Goal: Transaction & Acquisition: Purchase product/service

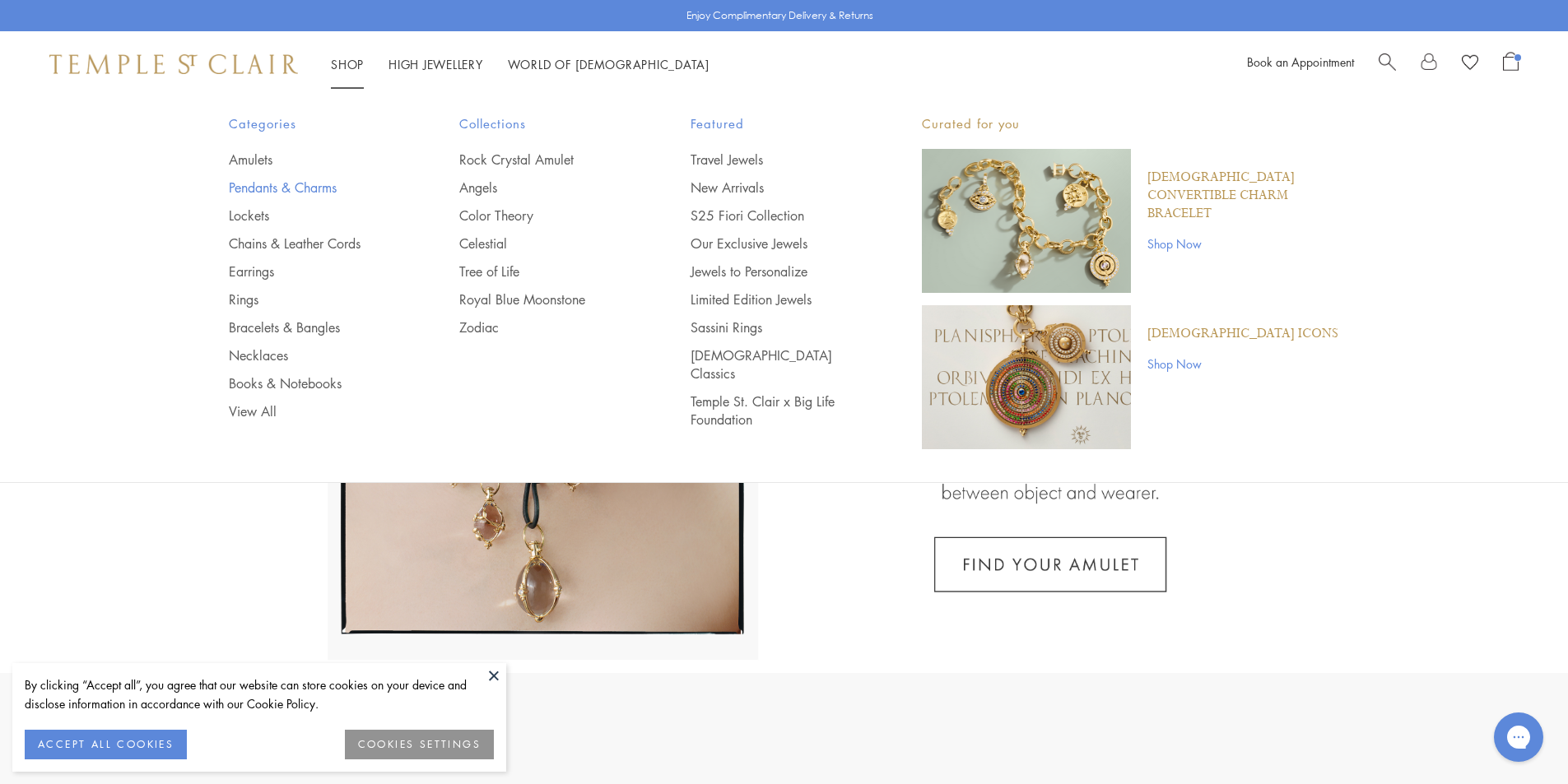
click at [259, 190] on link "Pendants & Charms" at bounding box center [312, 188] width 165 height 18
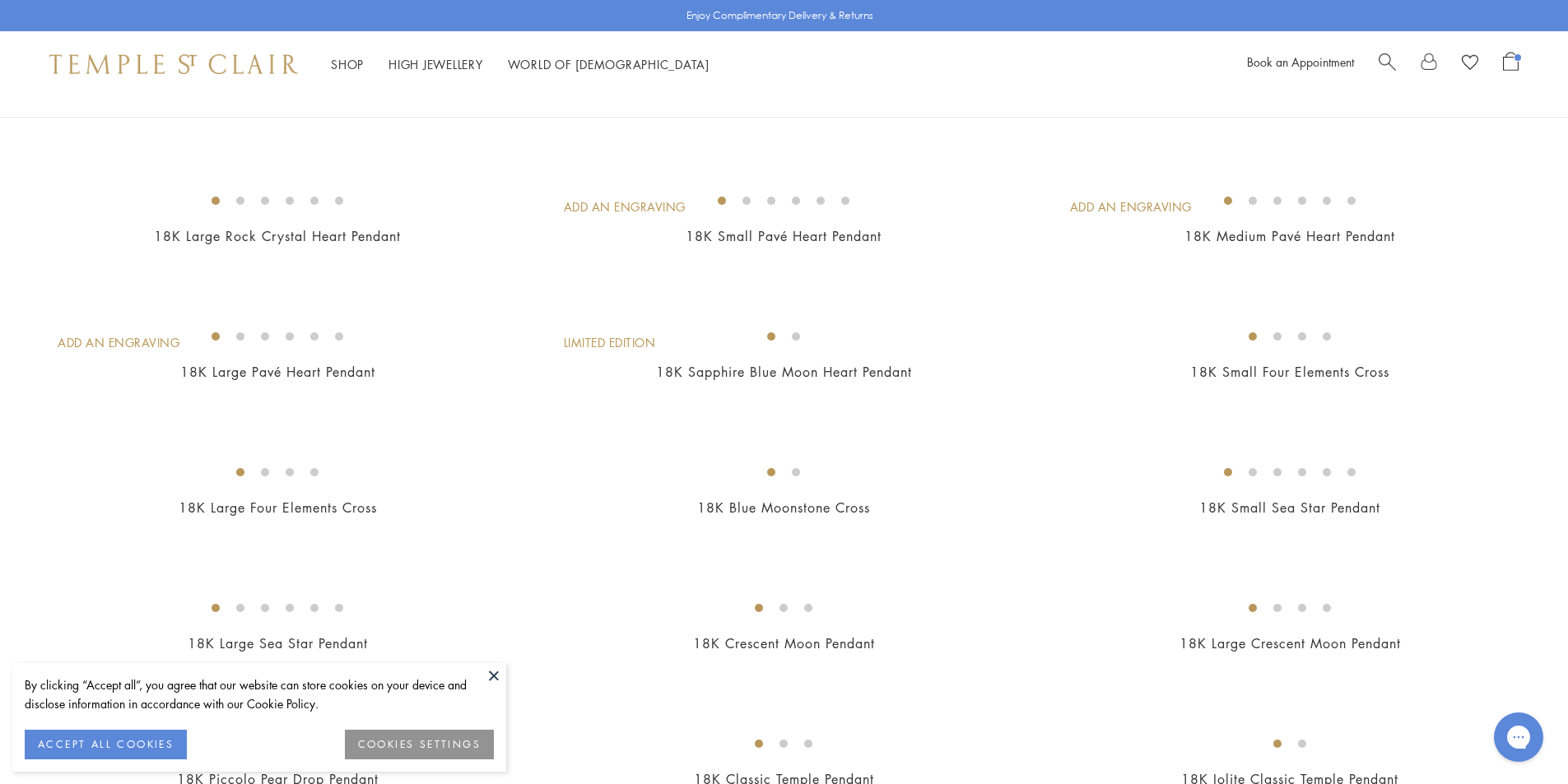
scroll to position [1316, 0]
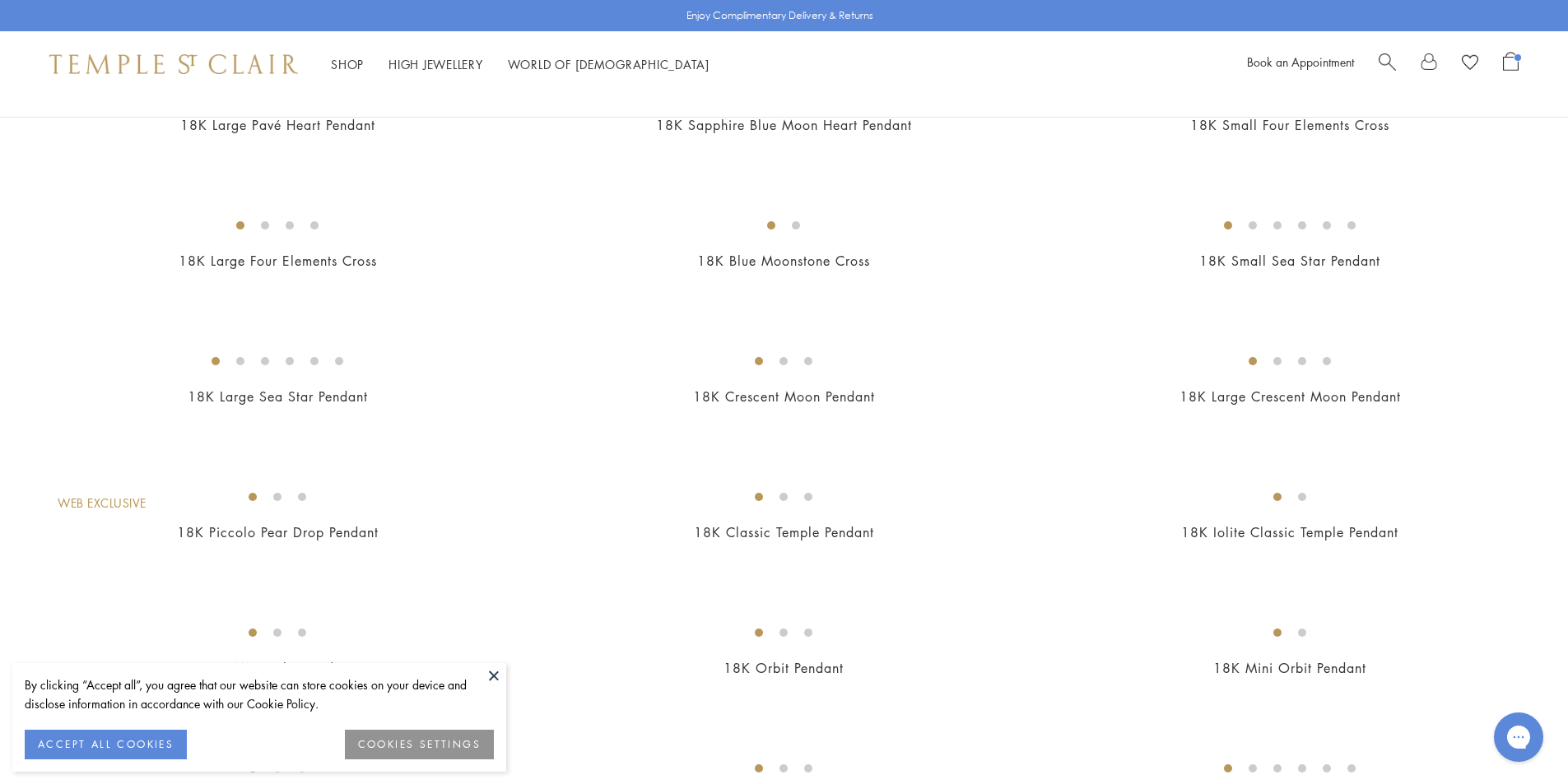
click at [0, 0] on img at bounding box center [0, 0] width 0 height 0
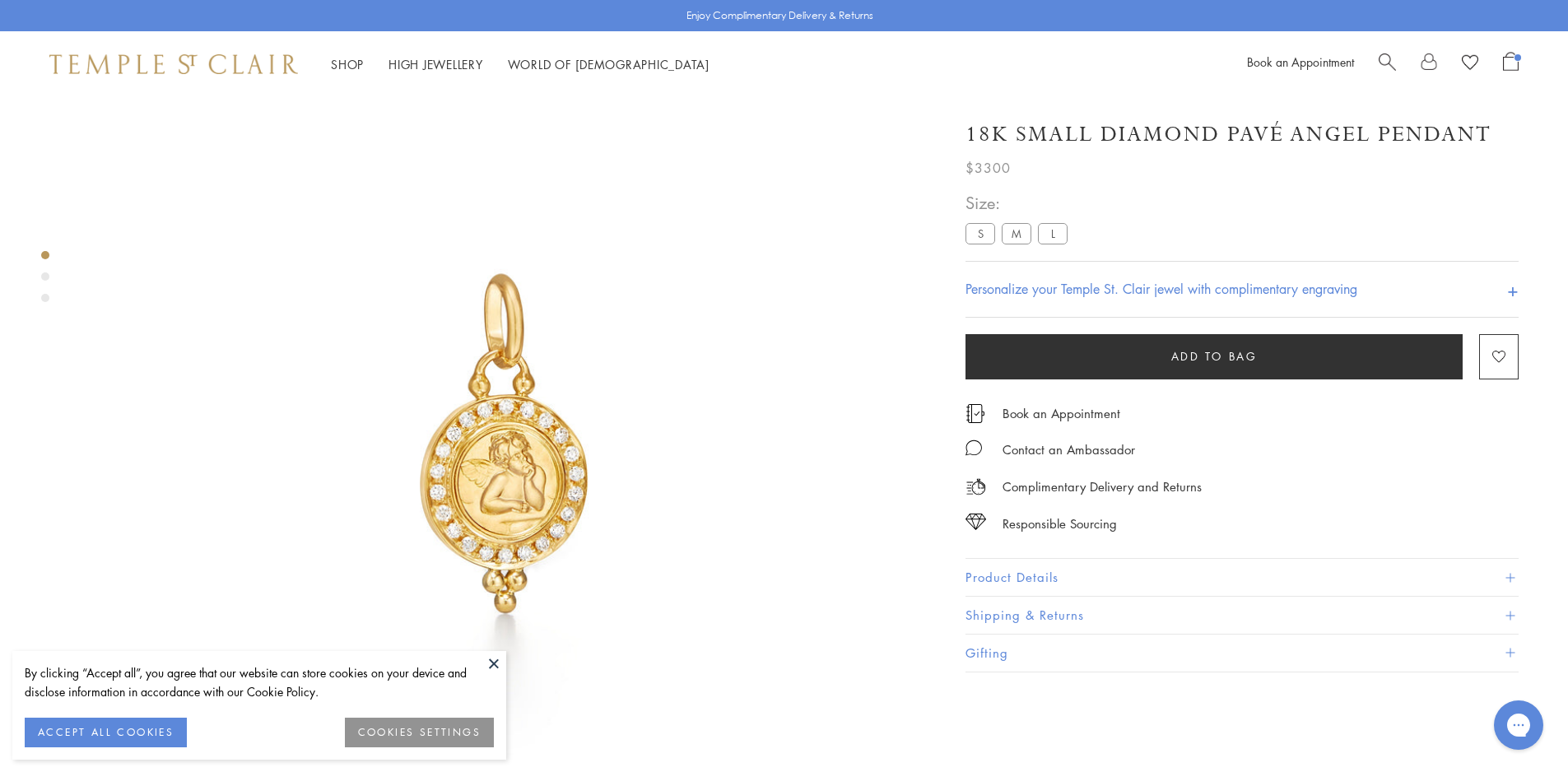
scroll to position [97, 0]
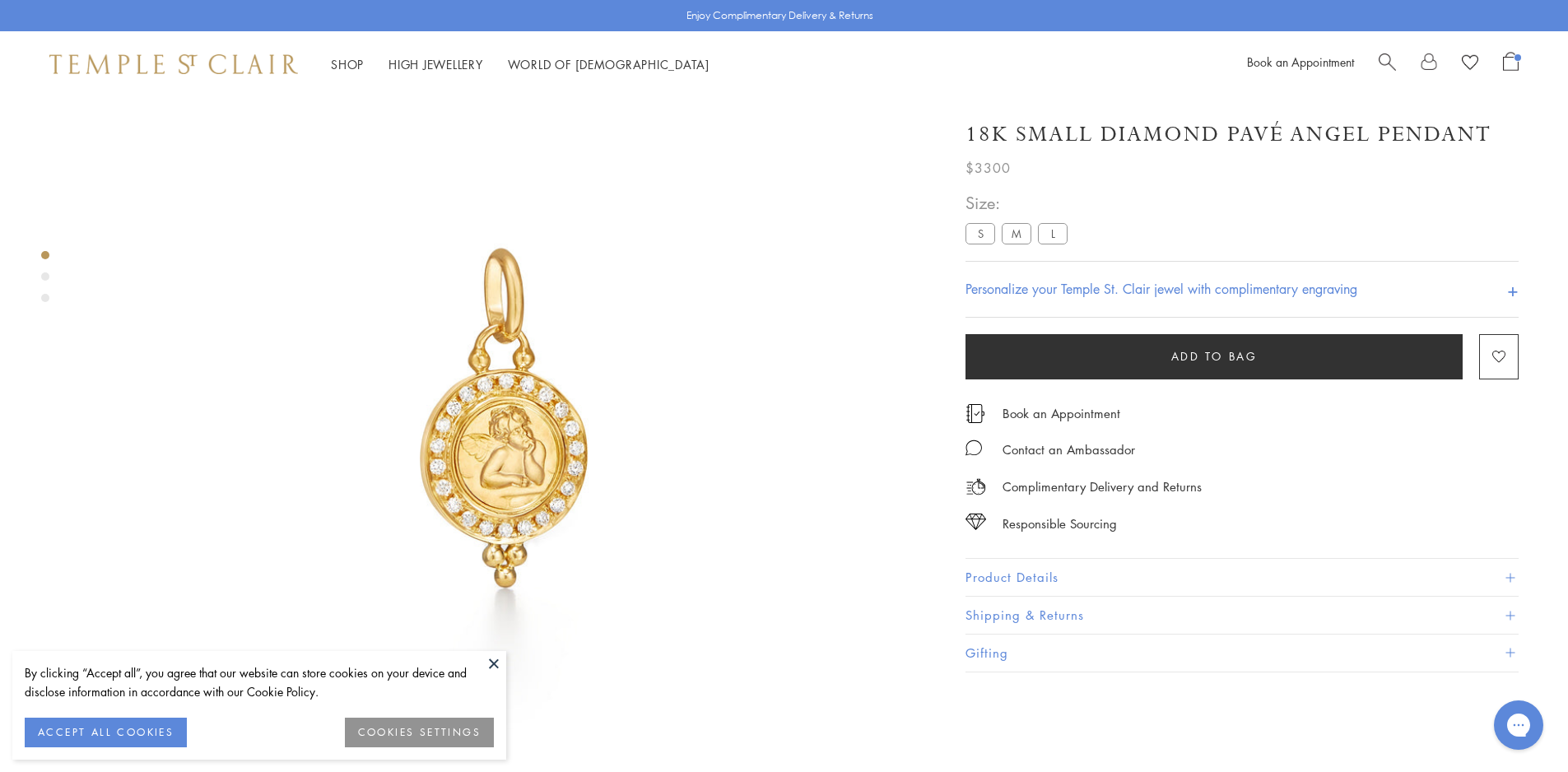
click at [1020, 236] on label "M" at bounding box center [1016, 233] width 29 height 21
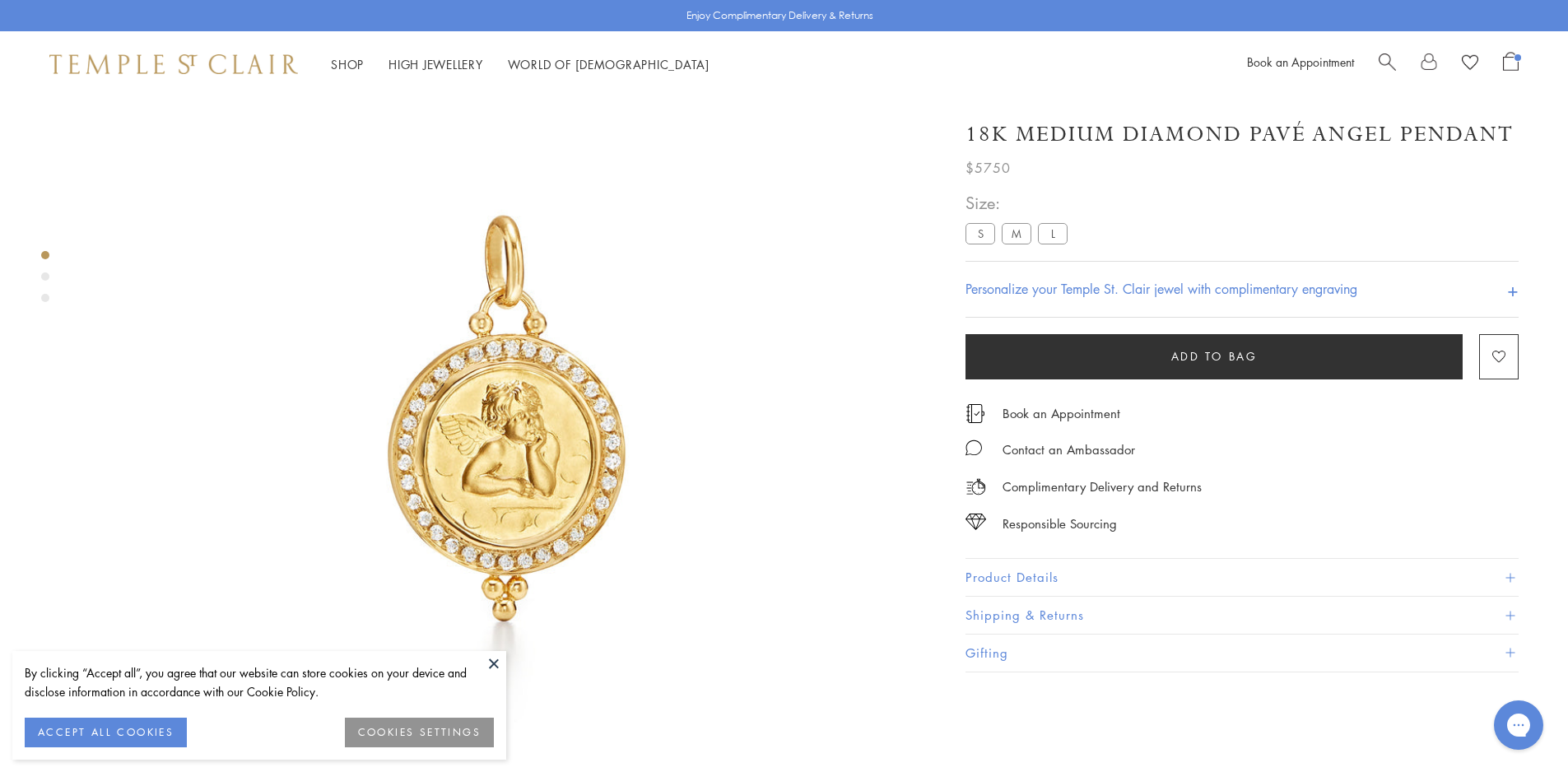
scroll to position [180, 0]
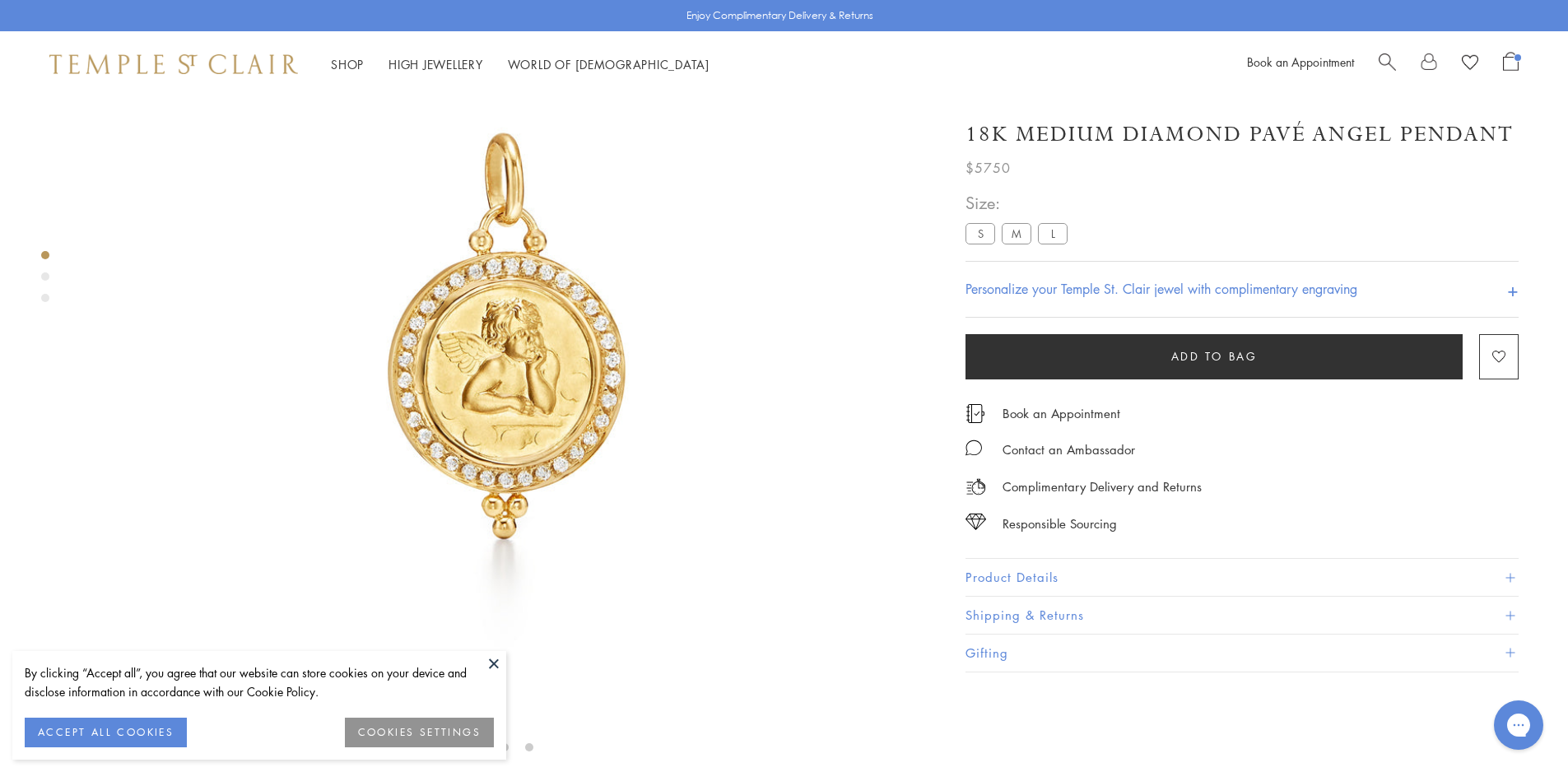
click at [1081, 581] on button "Product Details" at bounding box center [1242, 577] width 553 height 37
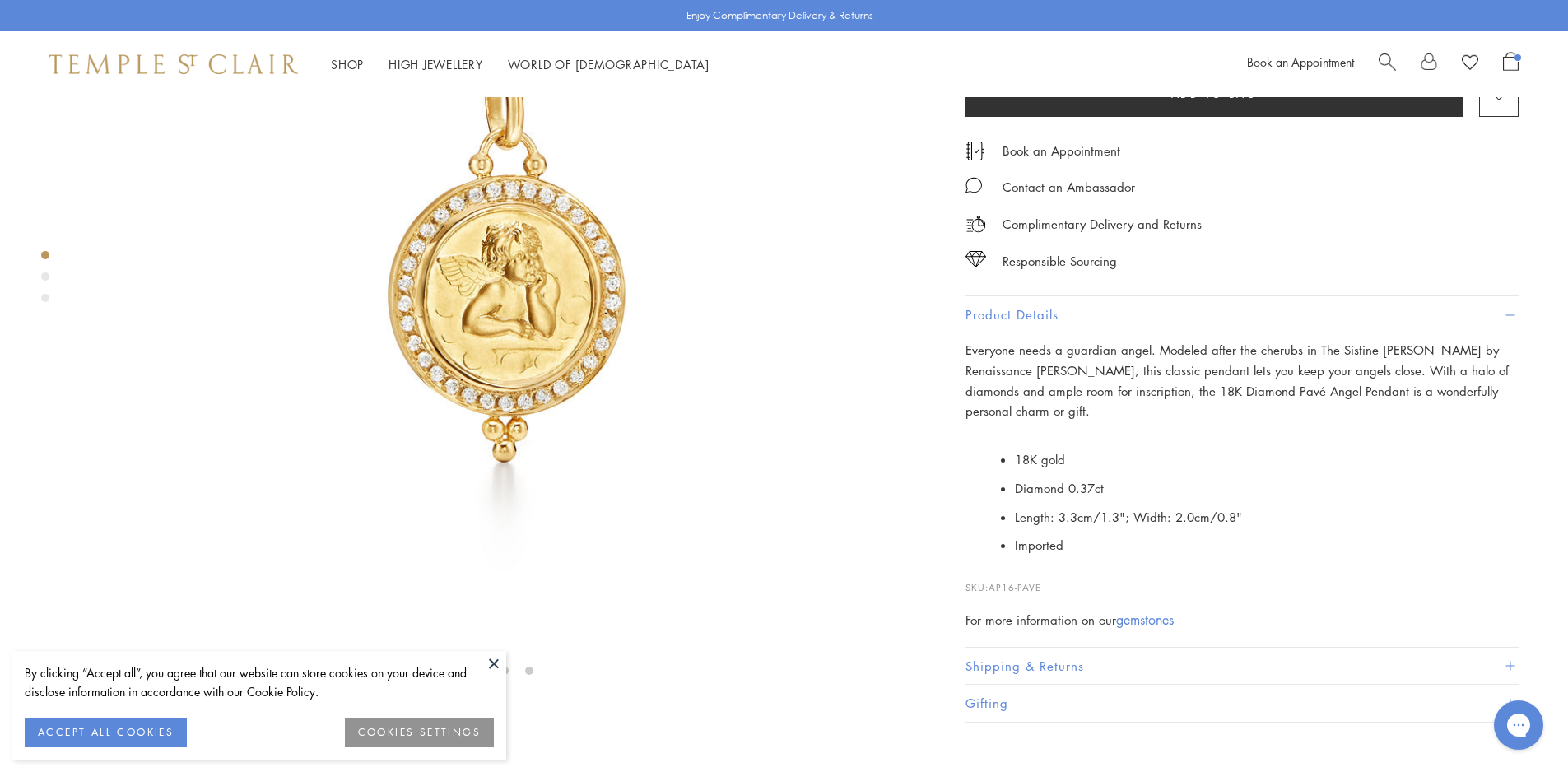
scroll to position [426, 0]
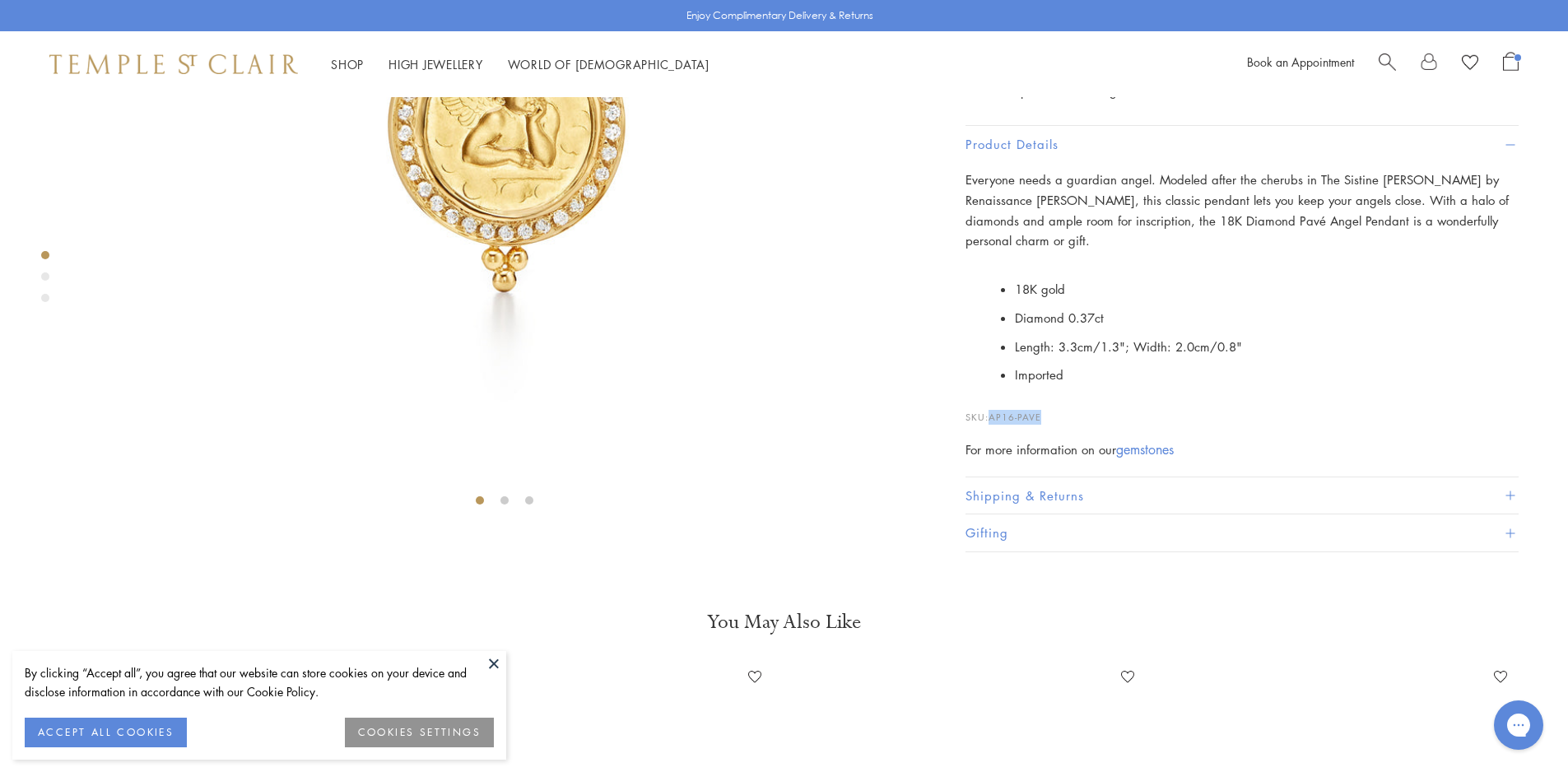
drag, startPoint x: 1056, startPoint y: 649, endPoint x: 991, endPoint y: 648, distance: 65.0
click at [991, 424] on p "SKU: AP16-PAVE" at bounding box center [1242, 409] width 553 height 31
copy span "AP16-PAVE"
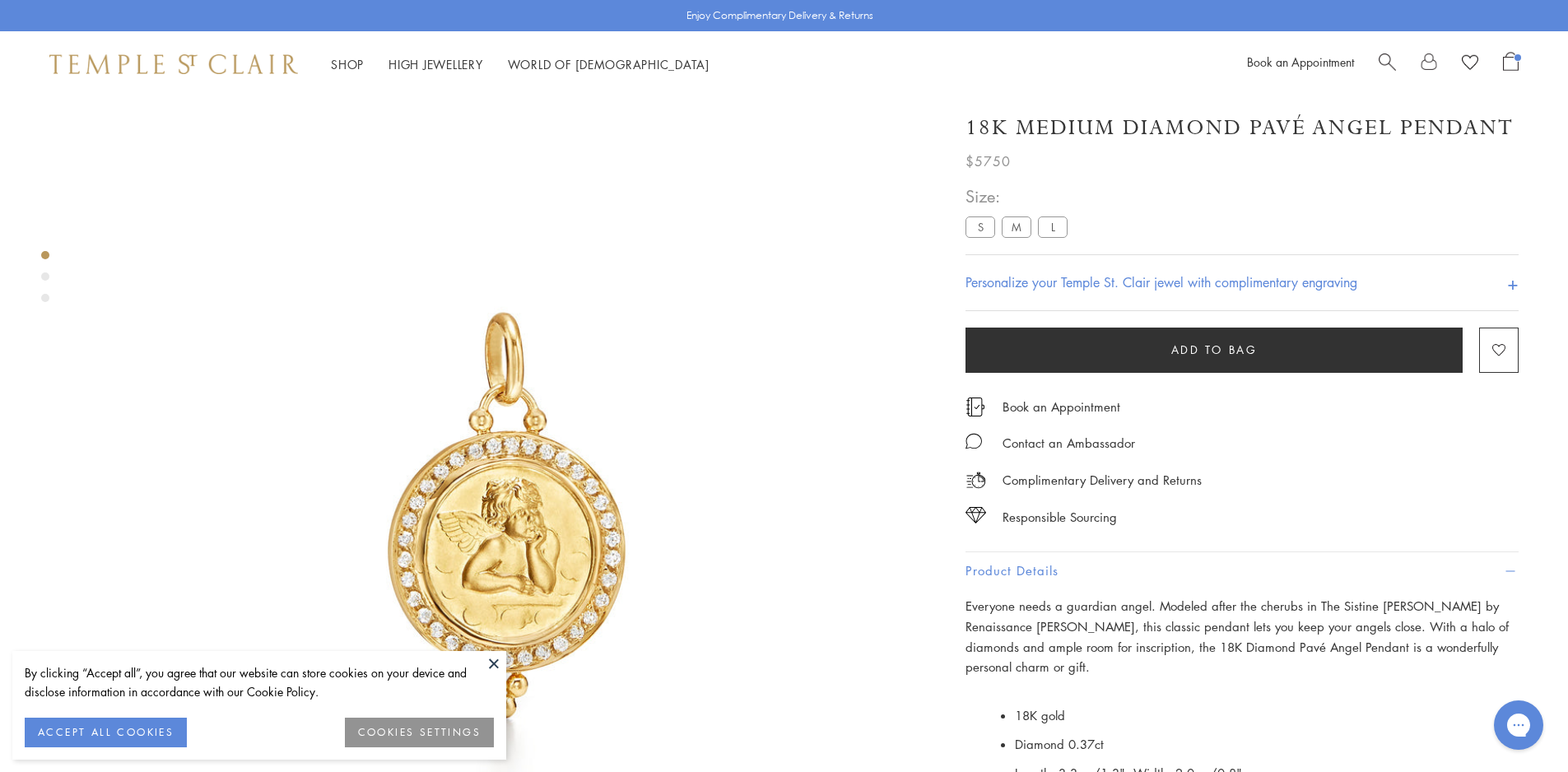
click at [1051, 230] on label "L" at bounding box center [1052, 226] width 29 height 21
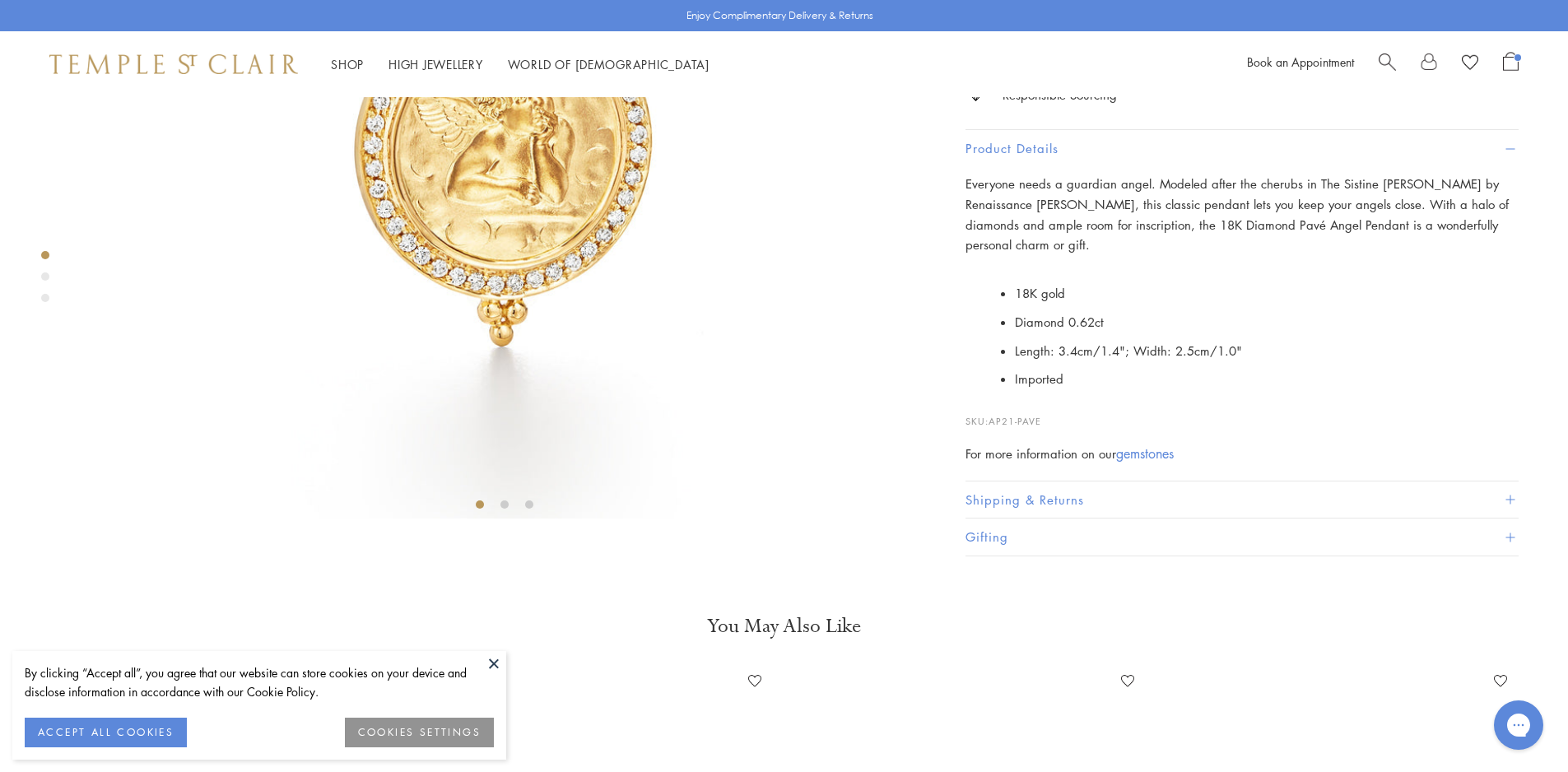
scroll to position [509, 0]
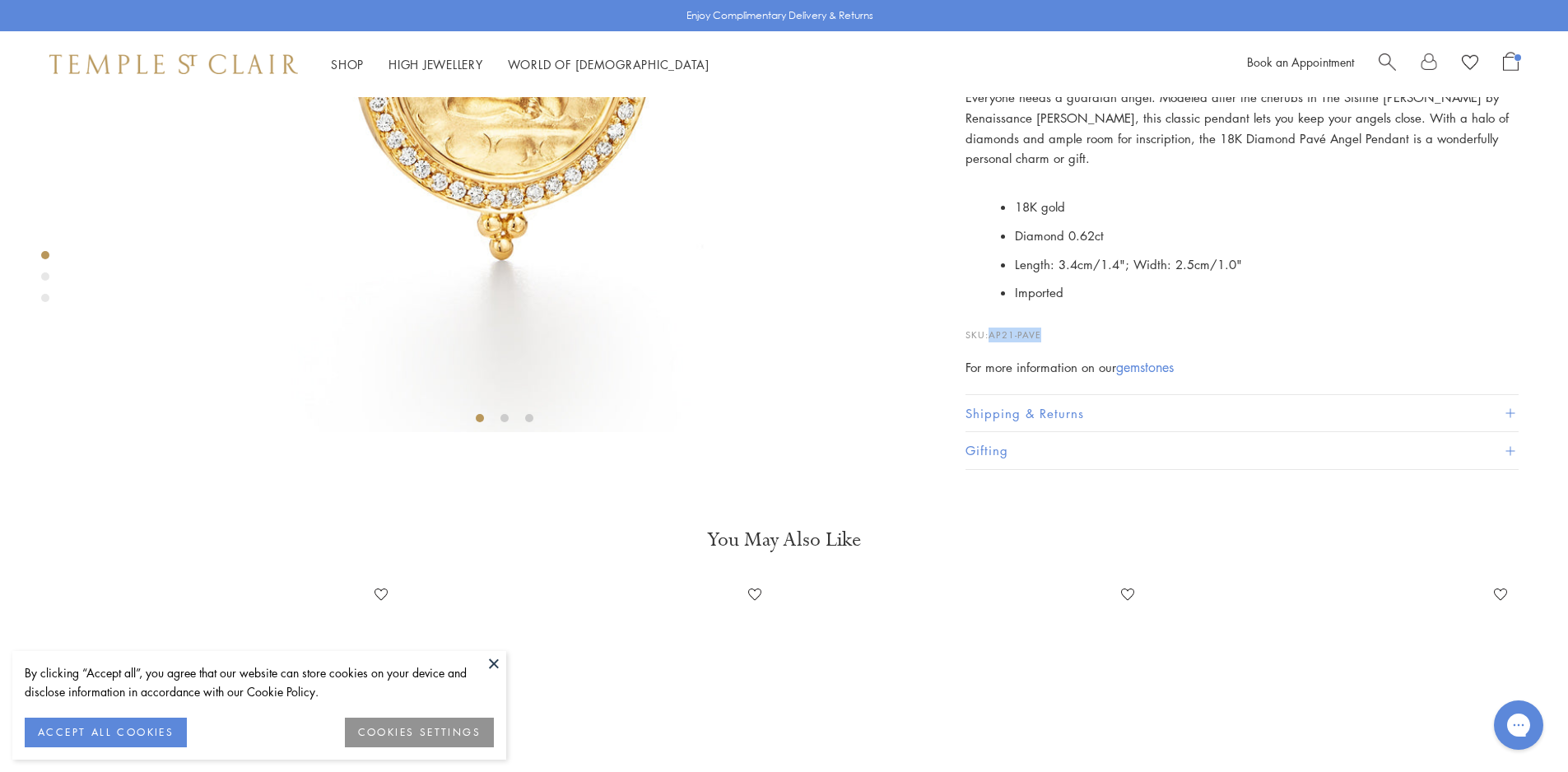
drag, startPoint x: 1048, startPoint y: 649, endPoint x: 992, endPoint y: 644, distance: 56.2
click at [992, 343] on p "SKU: AP21-PAVE" at bounding box center [1242, 326] width 553 height 31
copy span "AP21-PAVE"
click at [495, 660] on button at bounding box center [494, 663] width 25 height 25
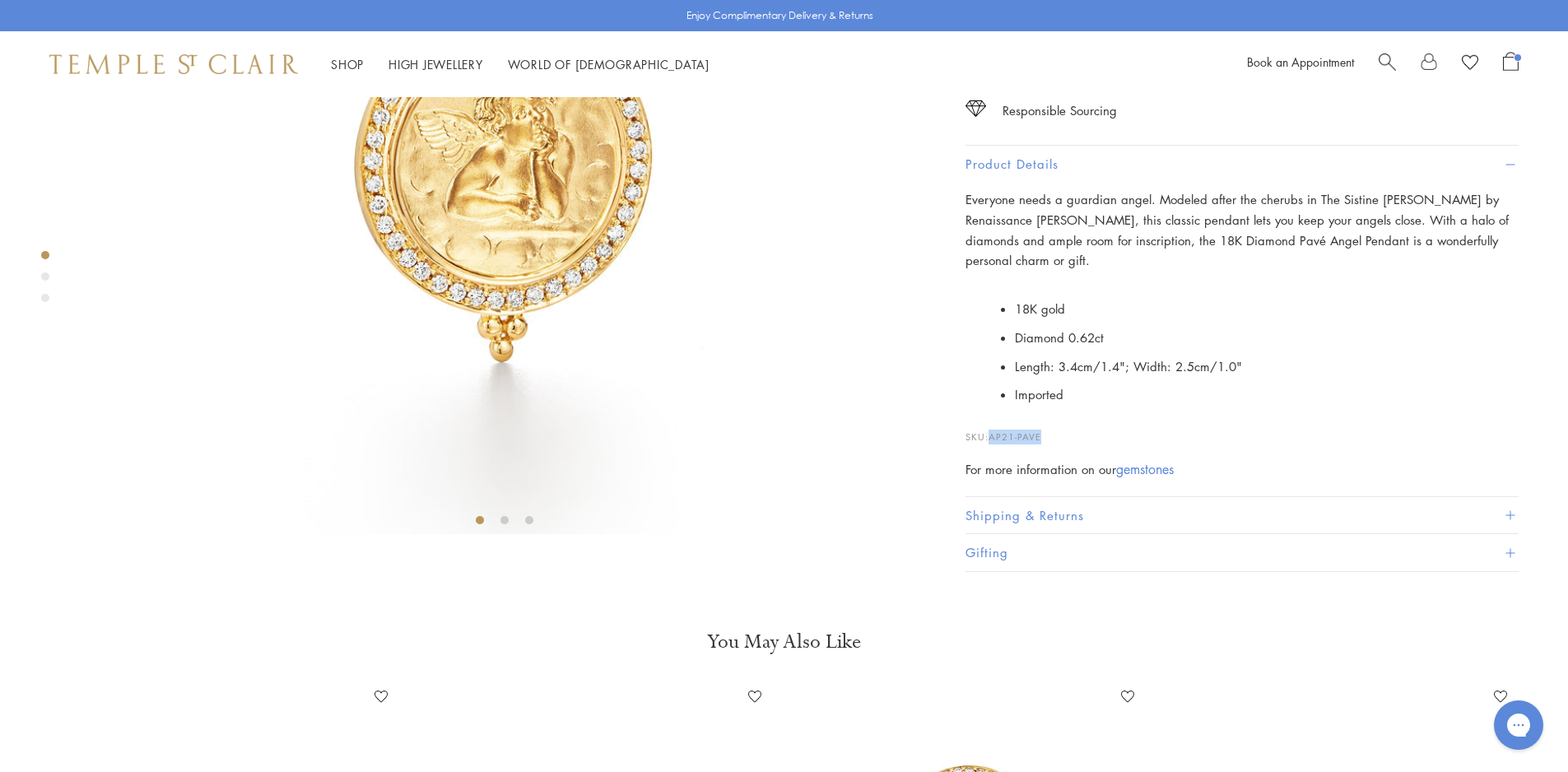
scroll to position [404, 0]
click at [403, 58] on link "High Jewellery High Jewellery" at bounding box center [435, 64] width 94 height 17
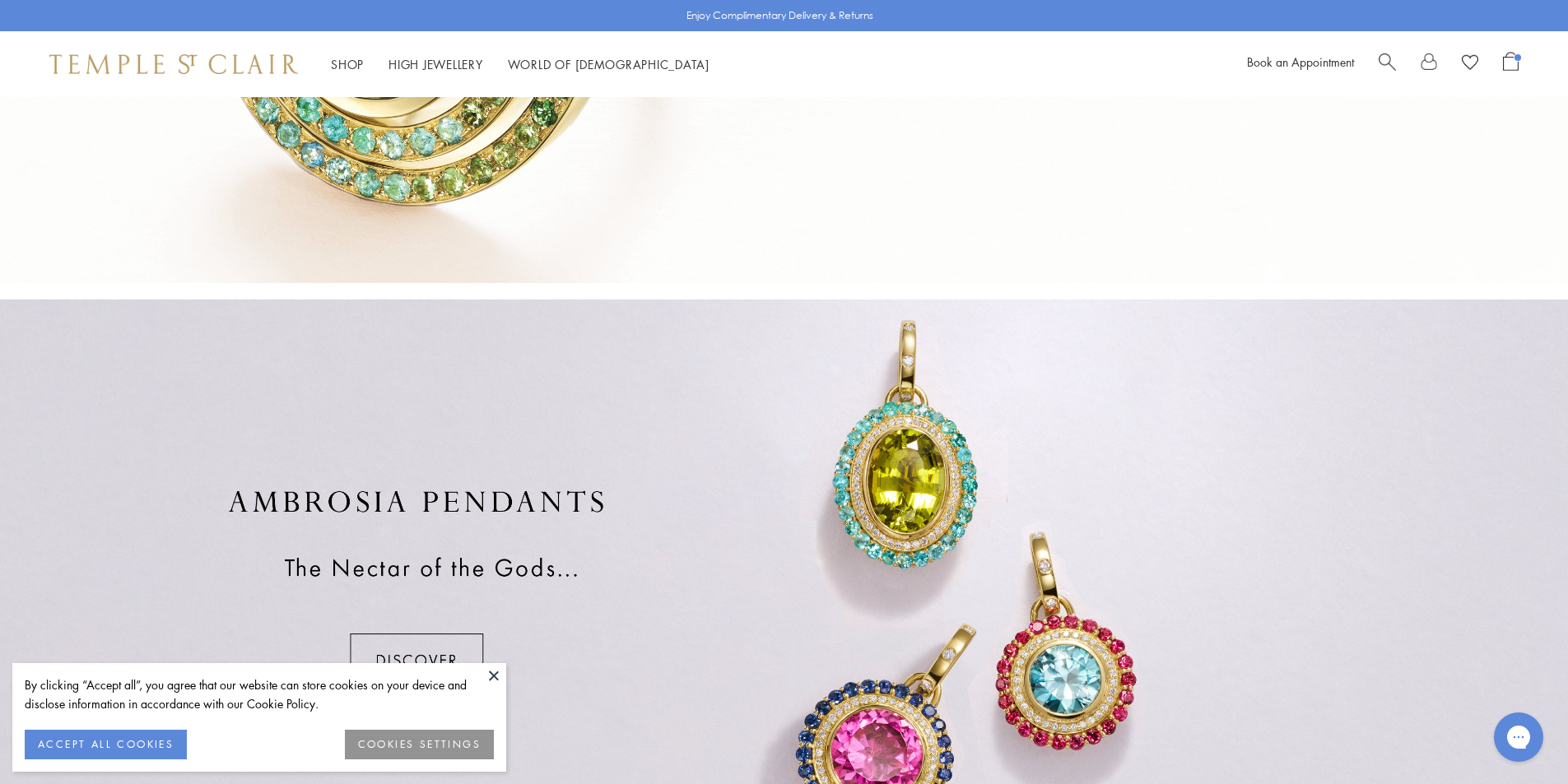
scroll to position [699, 0]
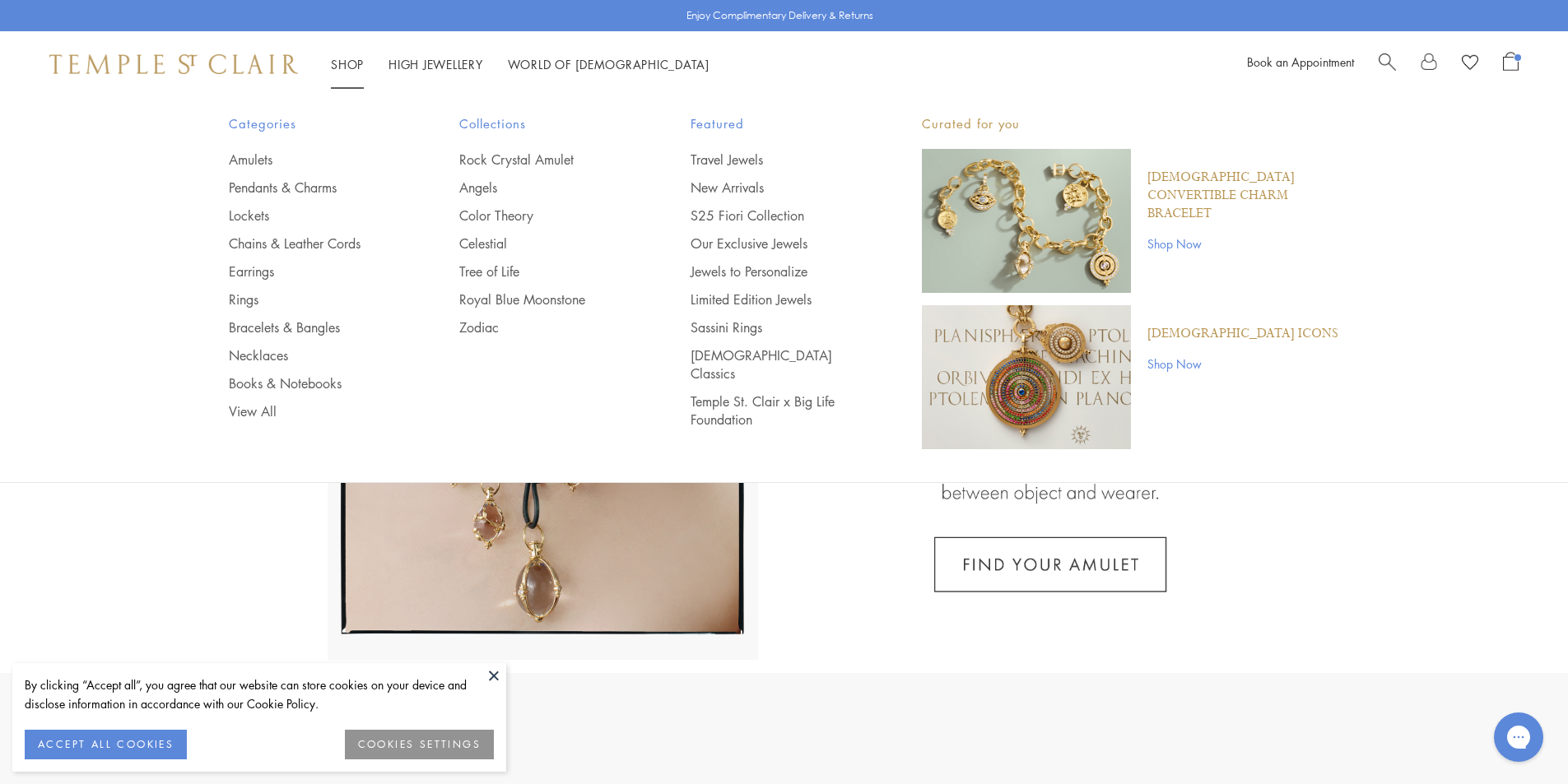
click at [349, 57] on link "Shop Shop" at bounding box center [347, 64] width 33 height 17
click at [254, 219] on link "Lockets" at bounding box center [312, 215] width 165 height 18
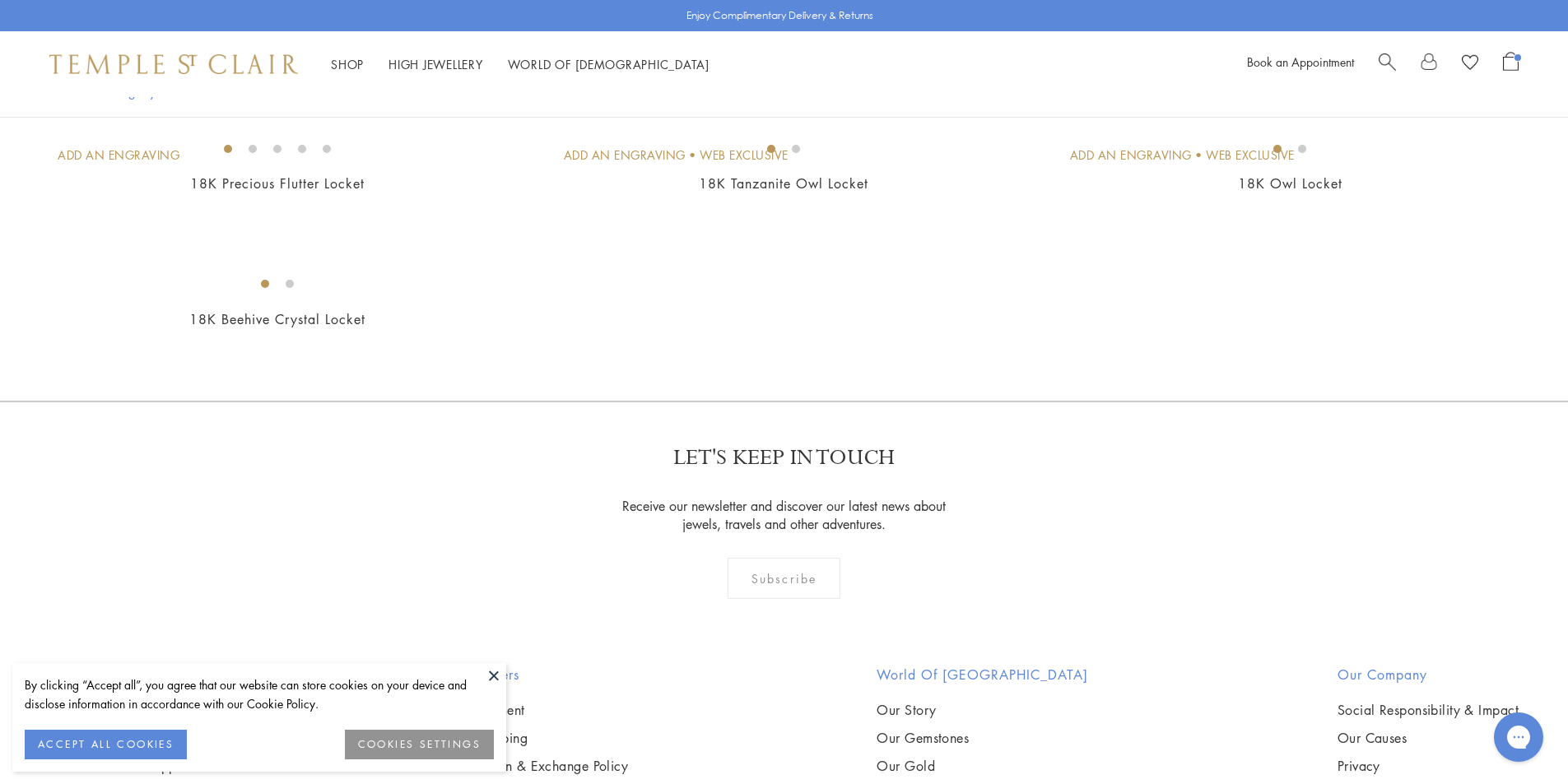
scroll to position [822, 0]
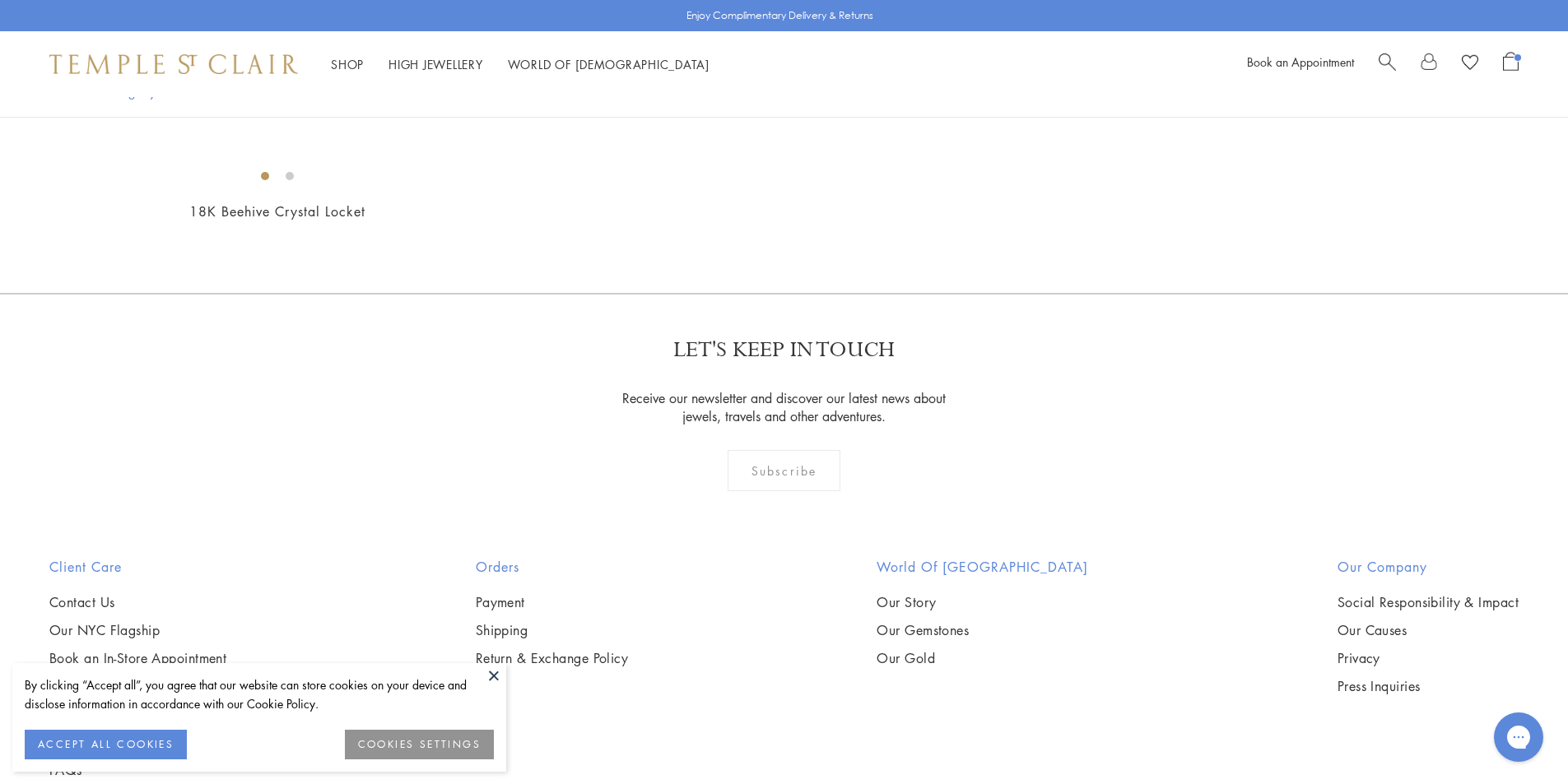
click at [489, 674] on button at bounding box center [494, 675] width 25 height 25
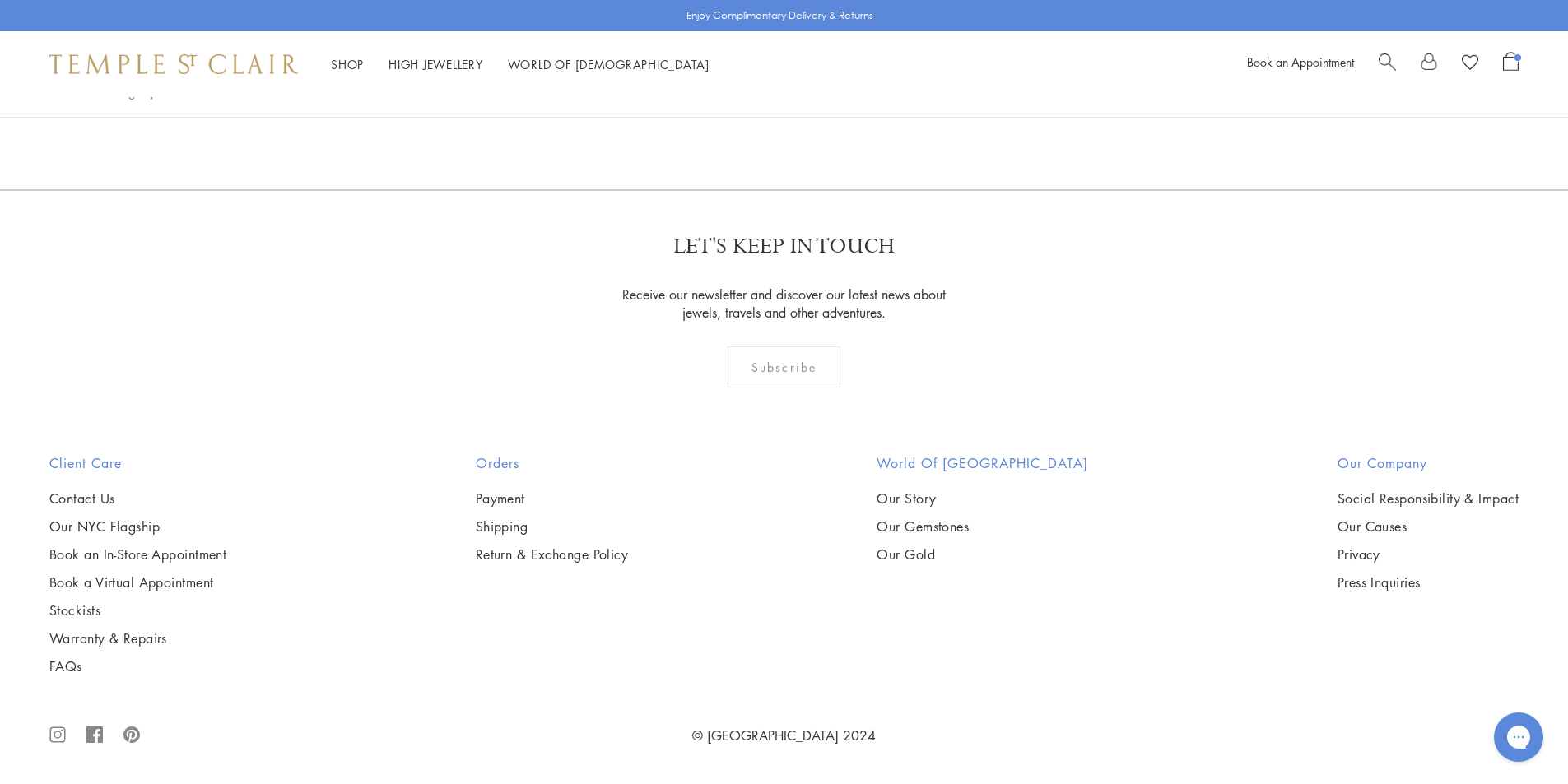
scroll to position [1810, 0]
click at [0, 0] on img at bounding box center [0, 0] width 0 height 0
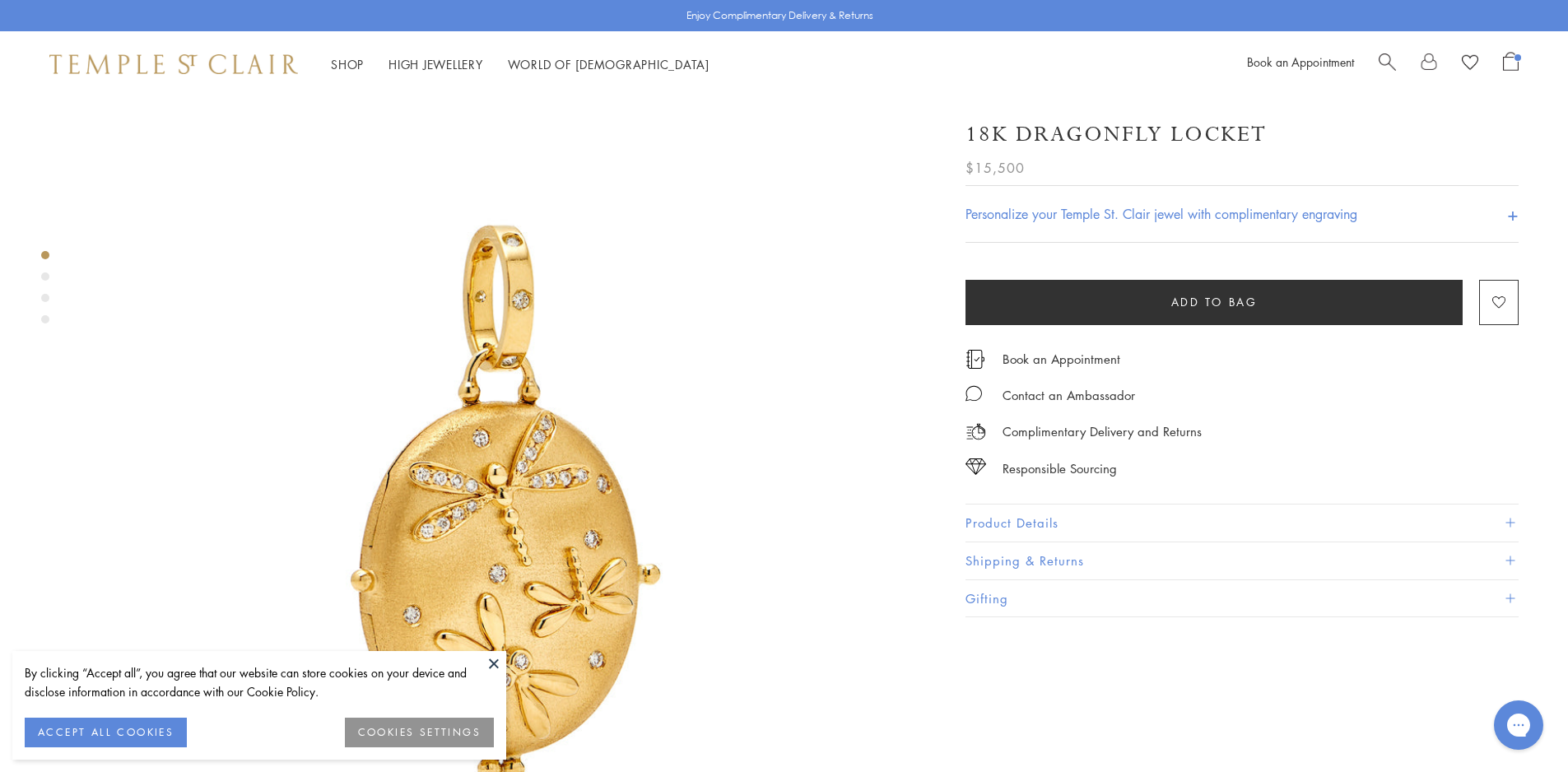
click at [1031, 511] on button "Product Details" at bounding box center [1242, 523] width 553 height 37
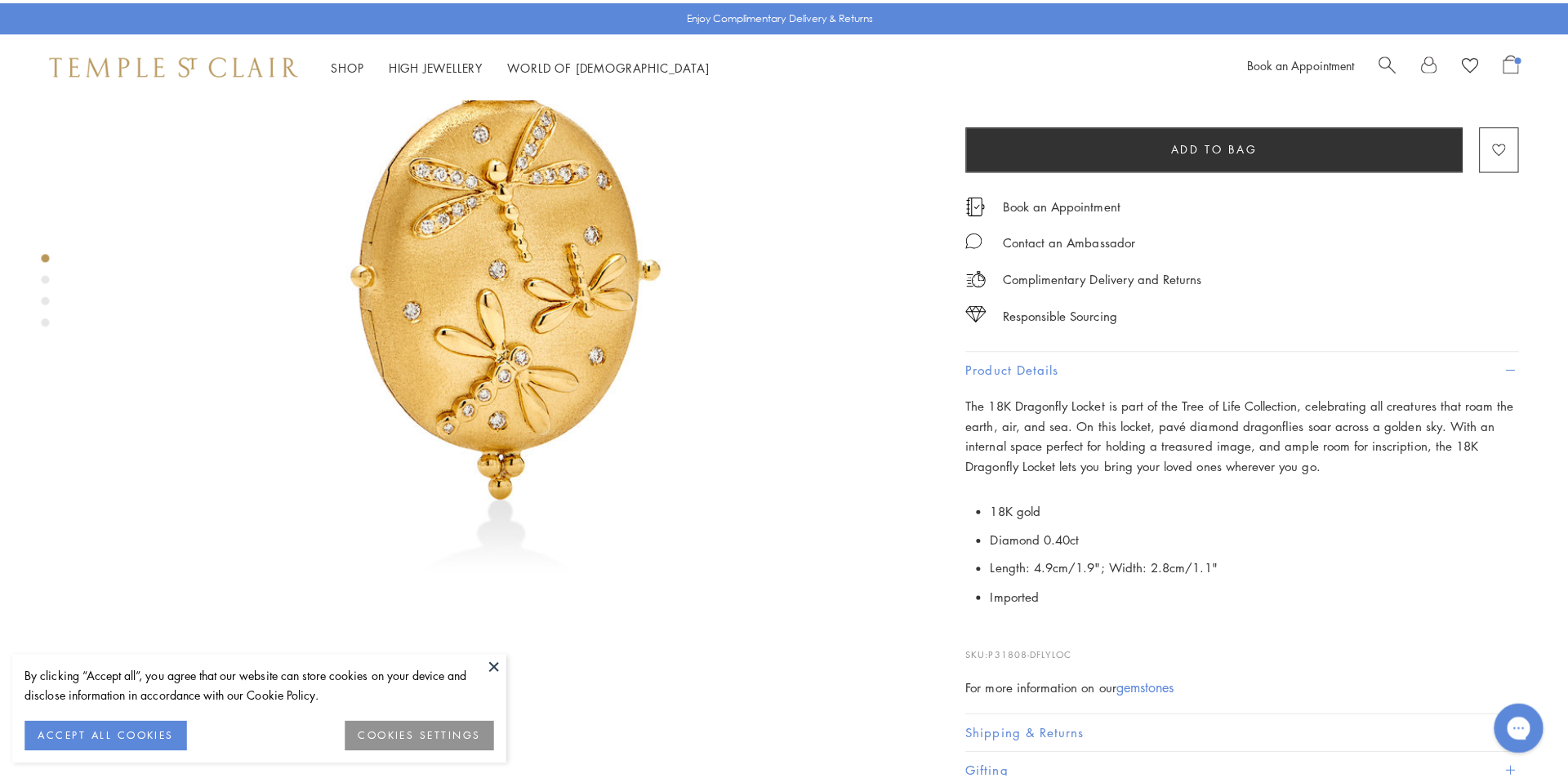
scroll to position [326, 0]
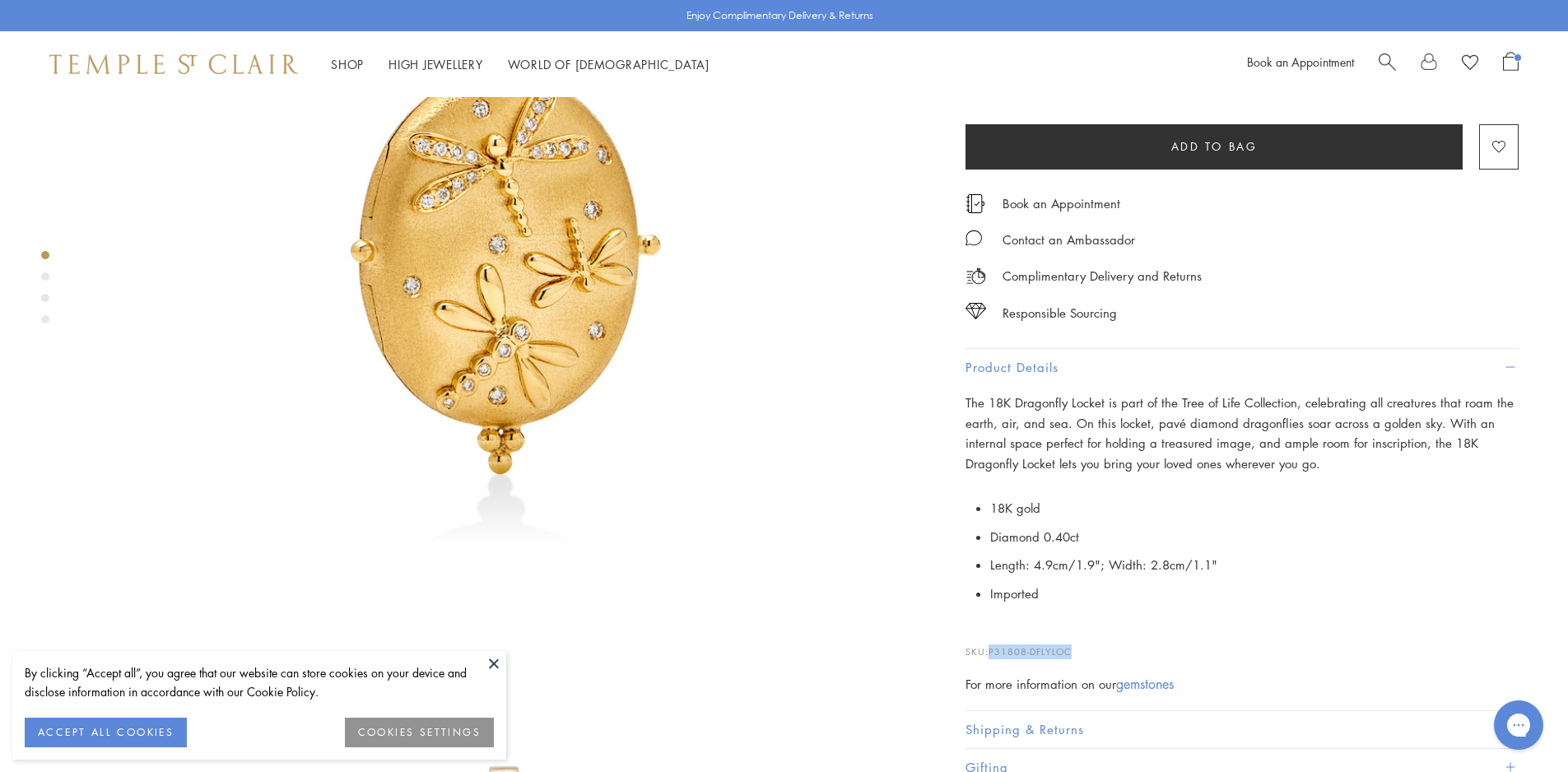
drag, startPoint x: 1083, startPoint y: 649, endPoint x: 992, endPoint y: 648, distance: 91.0
click at [992, 648] on p "SKU: P31808-DFLYLOC" at bounding box center [1242, 643] width 553 height 31
copy span "P31808-DFLYLOC"
click at [1221, 141] on span "Add to bag" at bounding box center [1214, 147] width 86 height 18
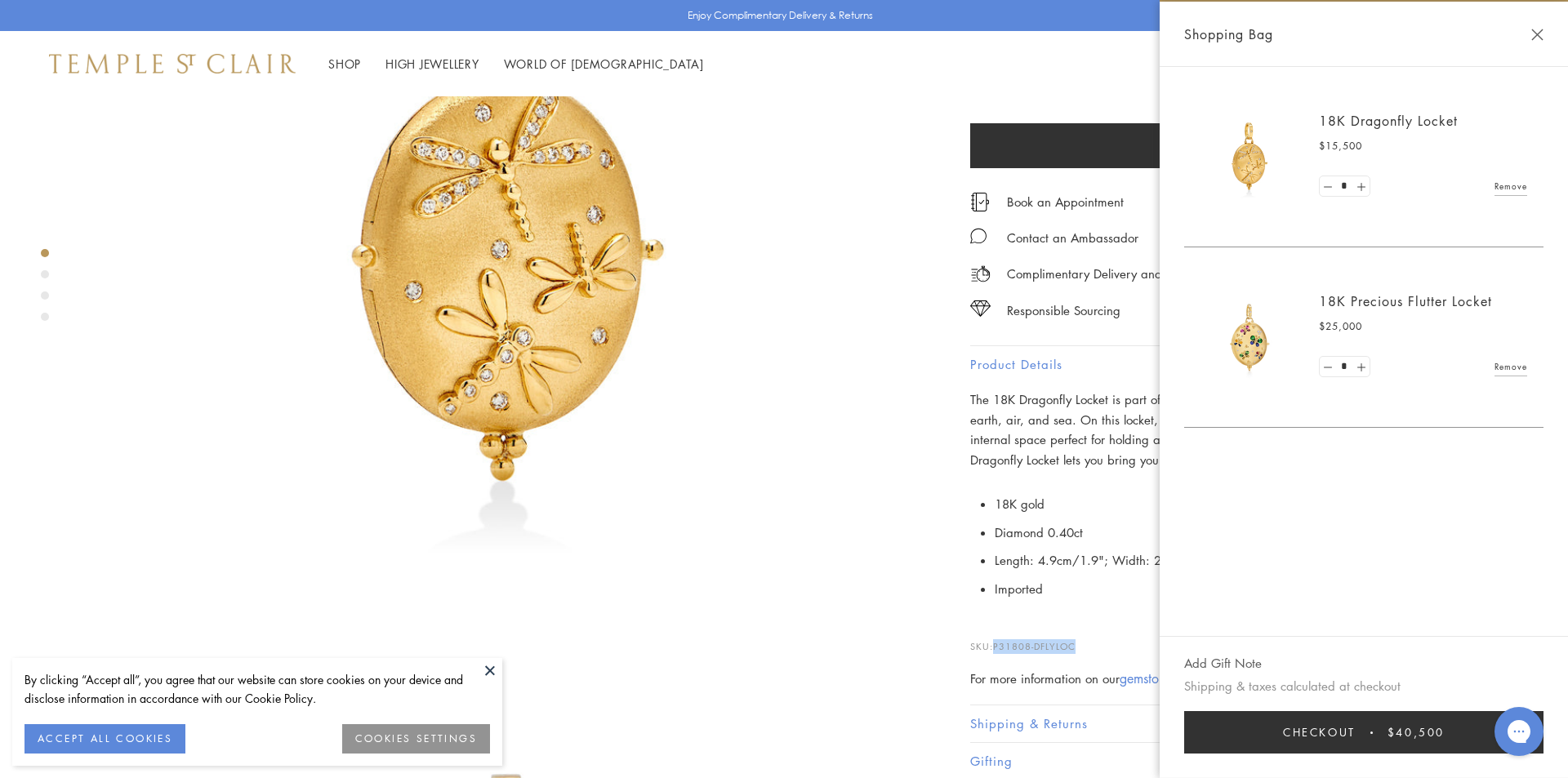
click at [1287, 746] on button "Checkout $40,500" at bounding box center [1364, 732] width 360 height 42
